Goal: Transaction & Acquisition: Purchase product/service

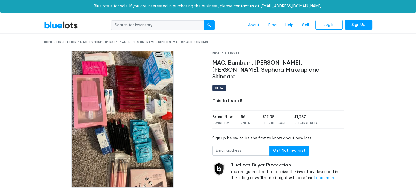
click at [63, 25] on link "BlueLots" at bounding box center [61, 25] width 34 height 8
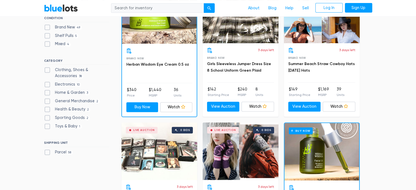
scroll to position [214, 0]
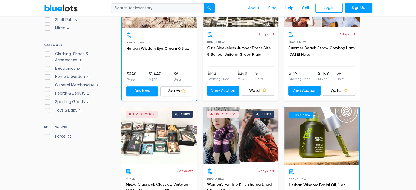
click at [49, 91] on label "Health & Beauty 2" at bounding box center [67, 94] width 47 height 6
click at [48, 91] on Beauty"] "Health & Beauty 2" at bounding box center [46, 93] width 4 height 4
checkbox Beauty"] "true"
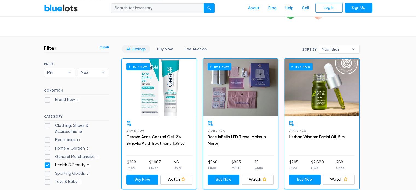
scroll to position [121, 0]
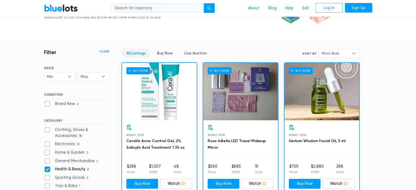
drag, startPoint x: 419, startPoint y: 59, endPoint x: 420, endPoint y: 52, distance: 6.8
click at [48, 169] on label "Health & Beauty 2" at bounding box center [67, 169] width 47 height 6
click at [48, 169] on Beauty"] "Health & Beauty 2" at bounding box center [46, 168] width 4 height 4
checkbox Beauty"] "false"
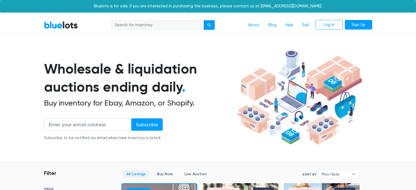
scroll to position [147, 0]
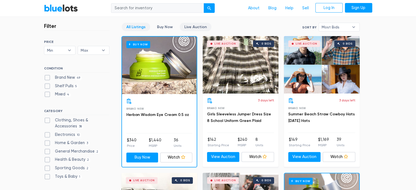
click at [197, 25] on link "Live Auction" at bounding box center [196, 27] width 32 height 8
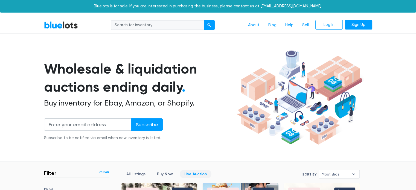
click at [151, 24] on input "search" at bounding box center [157, 25] width 93 height 10
type input "ث"
type input "ELF"
click at [209, 24] on div "submit" at bounding box center [210, 25] width 4 height 4
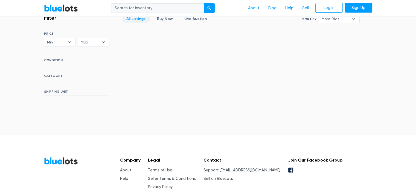
scroll to position [157, 0]
